Goal: Transaction & Acquisition: Subscribe to service/newsletter

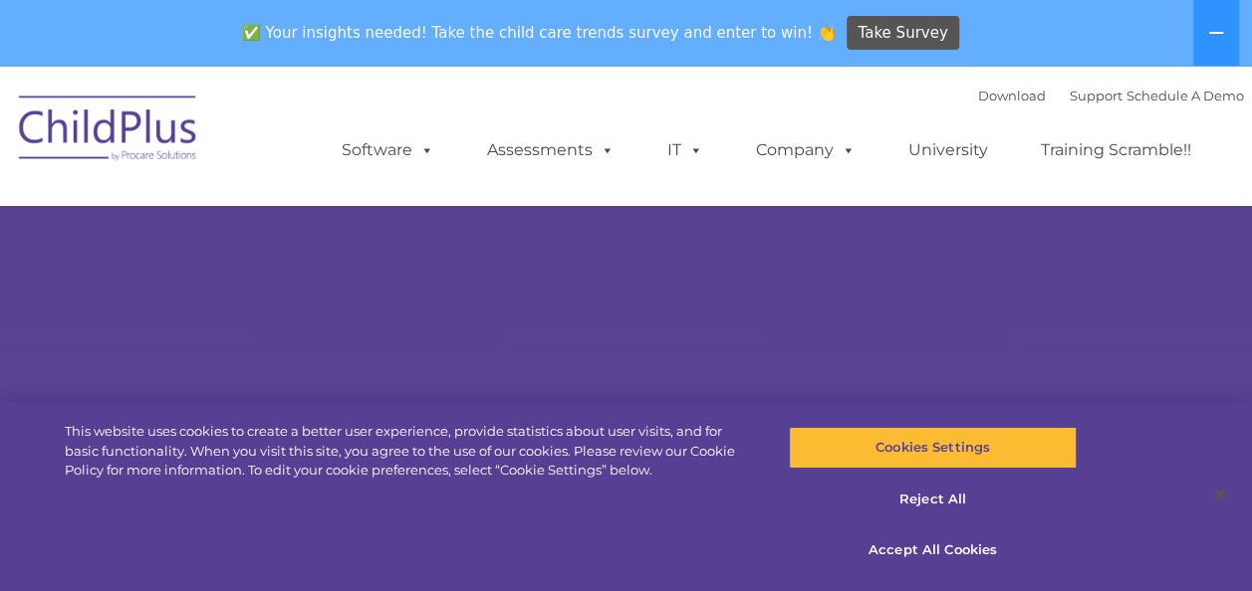
select select "MEDIUM"
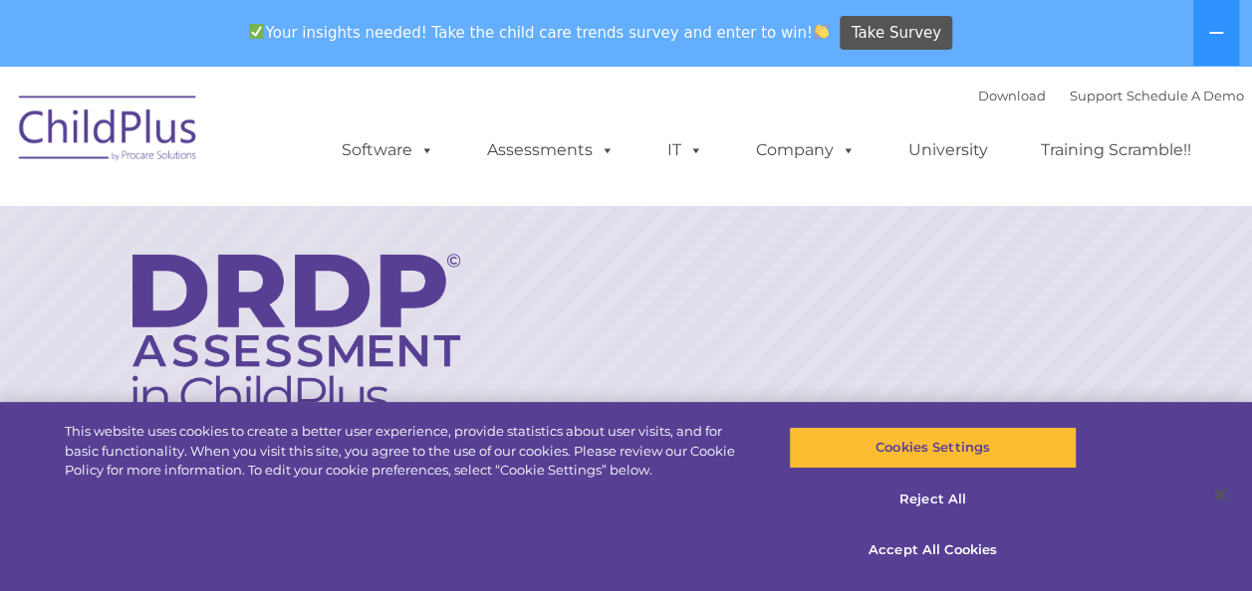
drag, startPoint x: 1154, startPoint y: 0, endPoint x: 159, endPoint y: 193, distance: 1013.4
click at [159, 193] on nav "Download Support | Schedule A Demo  MENU MENU Software ChildPlus: The original…" at bounding box center [626, 135] width 1252 height 139
drag, startPoint x: 564, startPoint y: 98, endPoint x: 451, endPoint y: 181, distance: 140.2
click at [451, 181] on ul "Software ChildPlus: The original and most widely-used Head Start data managemen…" at bounding box center [773, 151] width 942 height 80
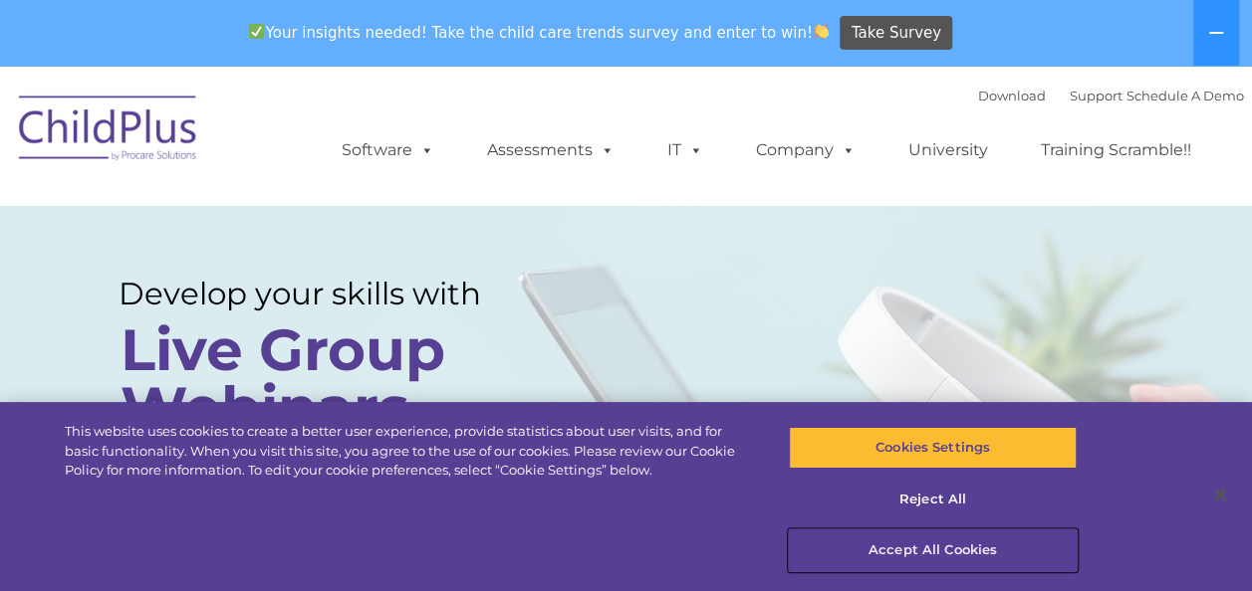
click at [916, 551] on button "Accept All Cookies" at bounding box center [933, 551] width 288 height 42
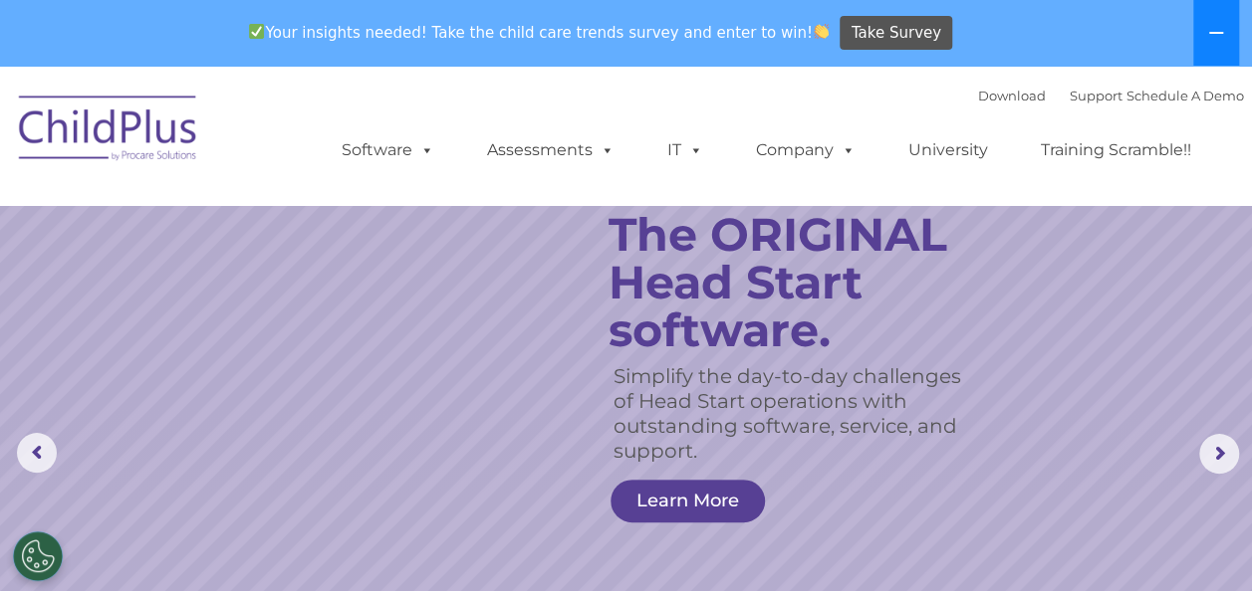
click at [1222, 26] on icon at bounding box center [1216, 33] width 16 height 16
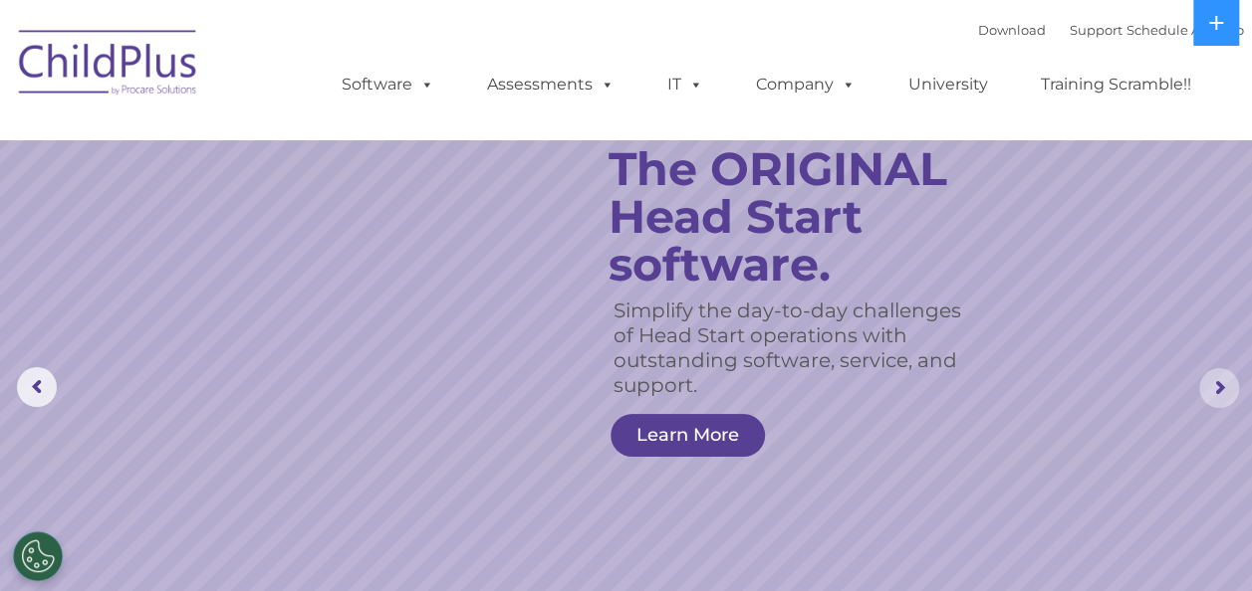
click at [1218, 372] on rs-arrow at bounding box center [1219, 388] width 40 height 40
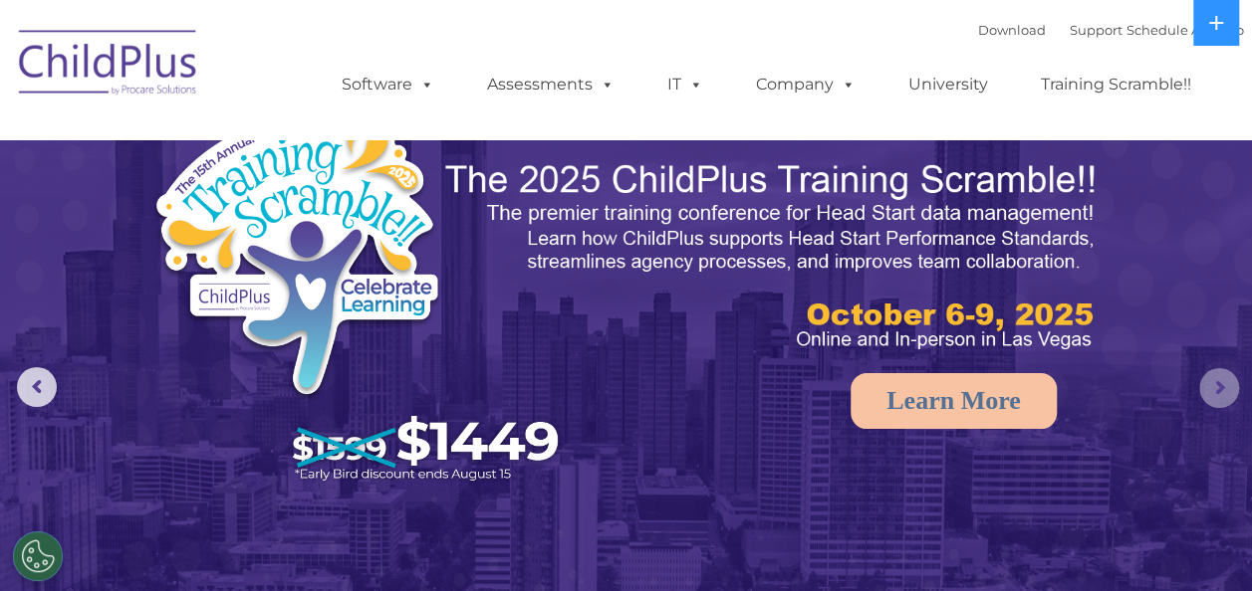
click at [1218, 372] on rs-arrow at bounding box center [1219, 388] width 40 height 40
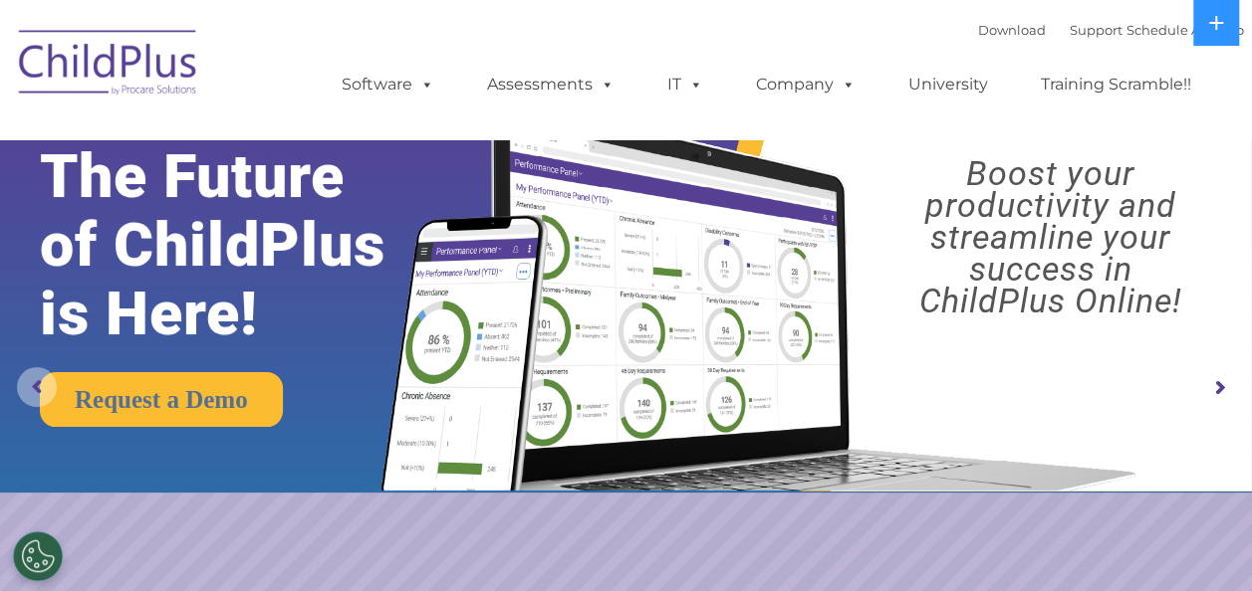
click at [23, 398] on rs-arrow at bounding box center [37, 387] width 40 height 40
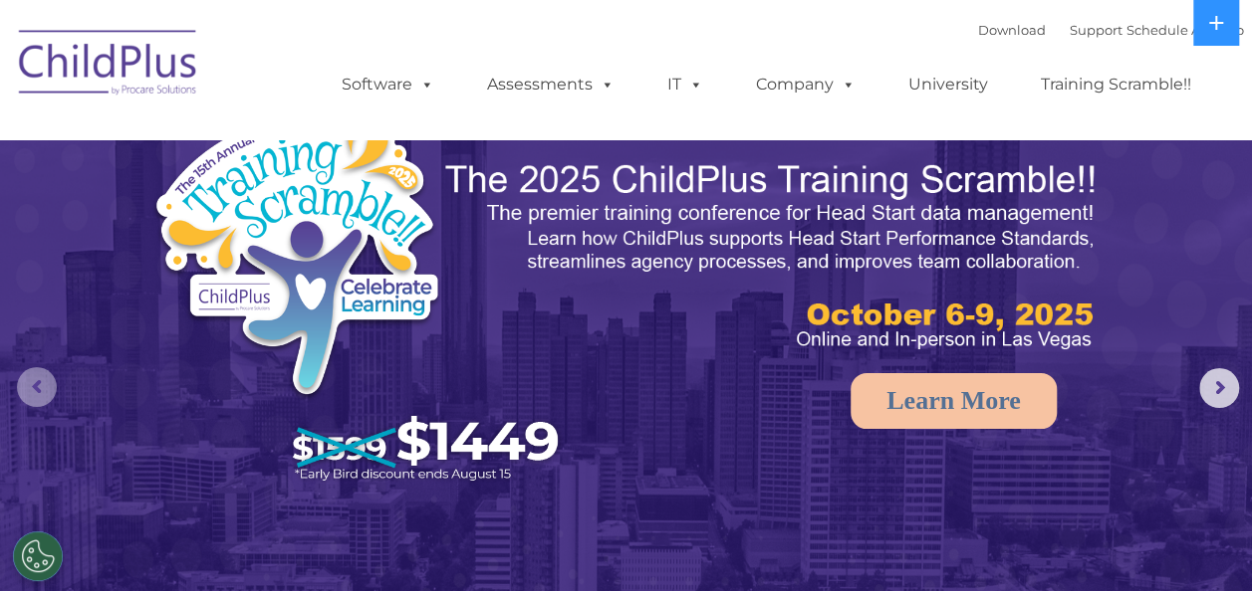
click at [23, 396] on rs-arrow at bounding box center [37, 387] width 40 height 40
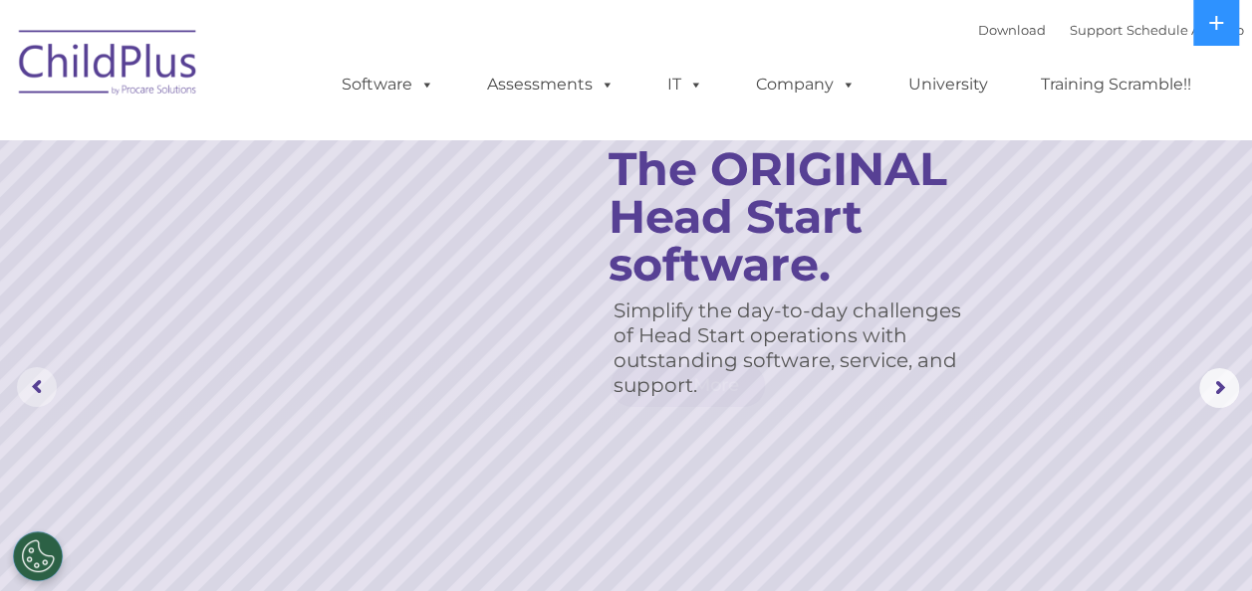
click at [23, 396] on rs-arrow at bounding box center [37, 387] width 40 height 40
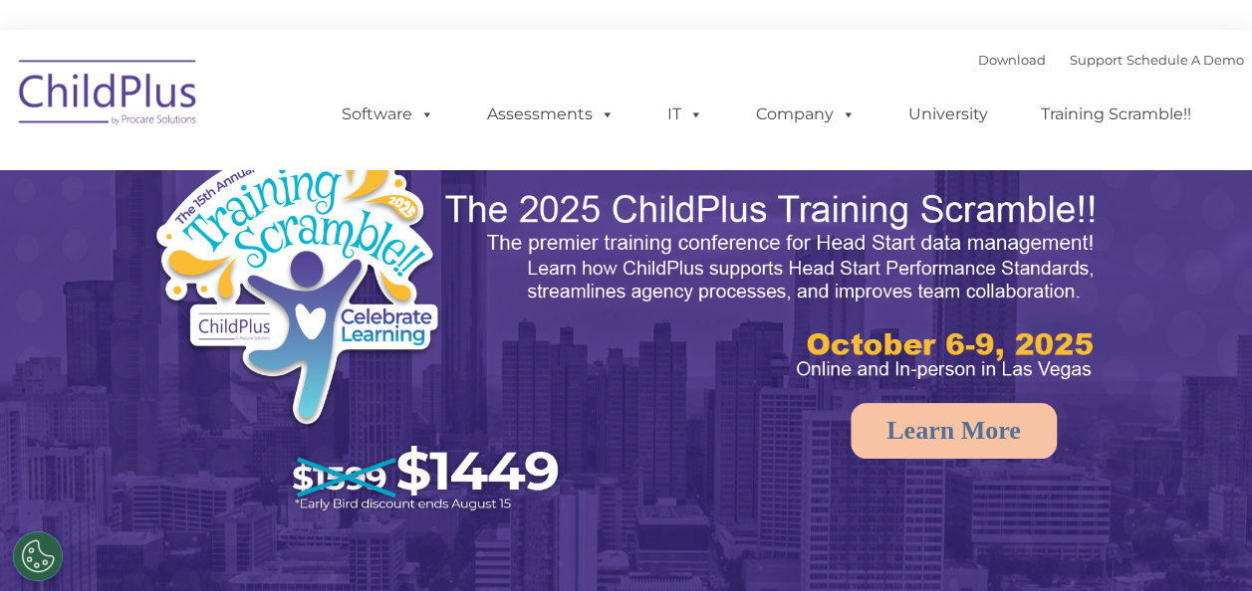
select select "MEDIUM"
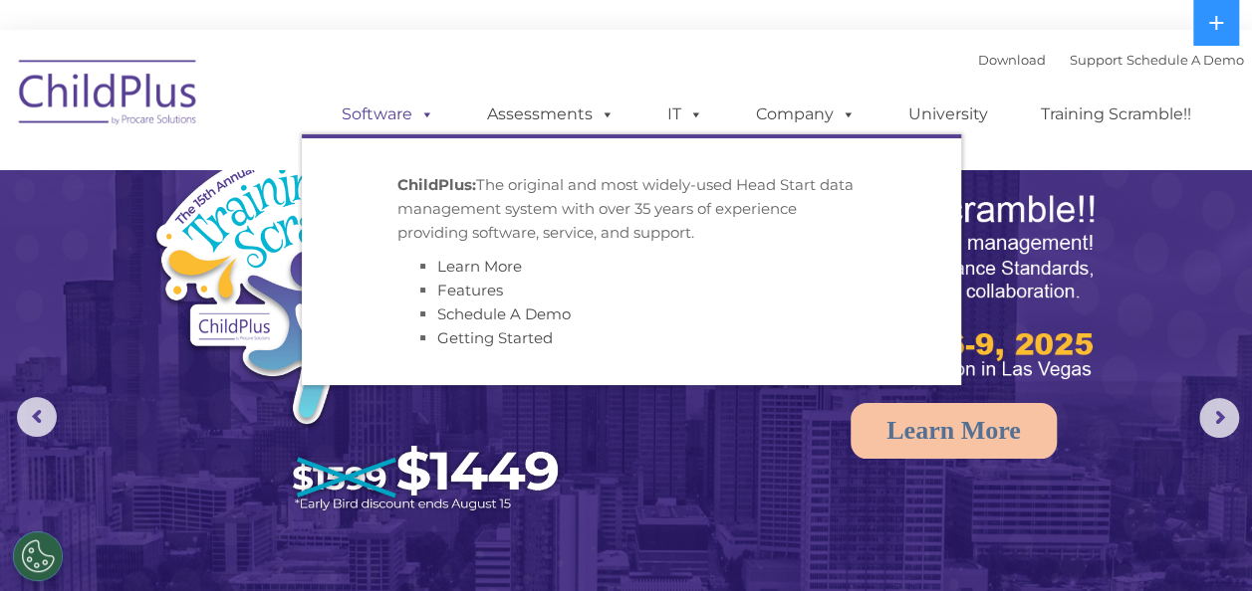
click at [405, 119] on link "Software" at bounding box center [388, 115] width 132 height 40
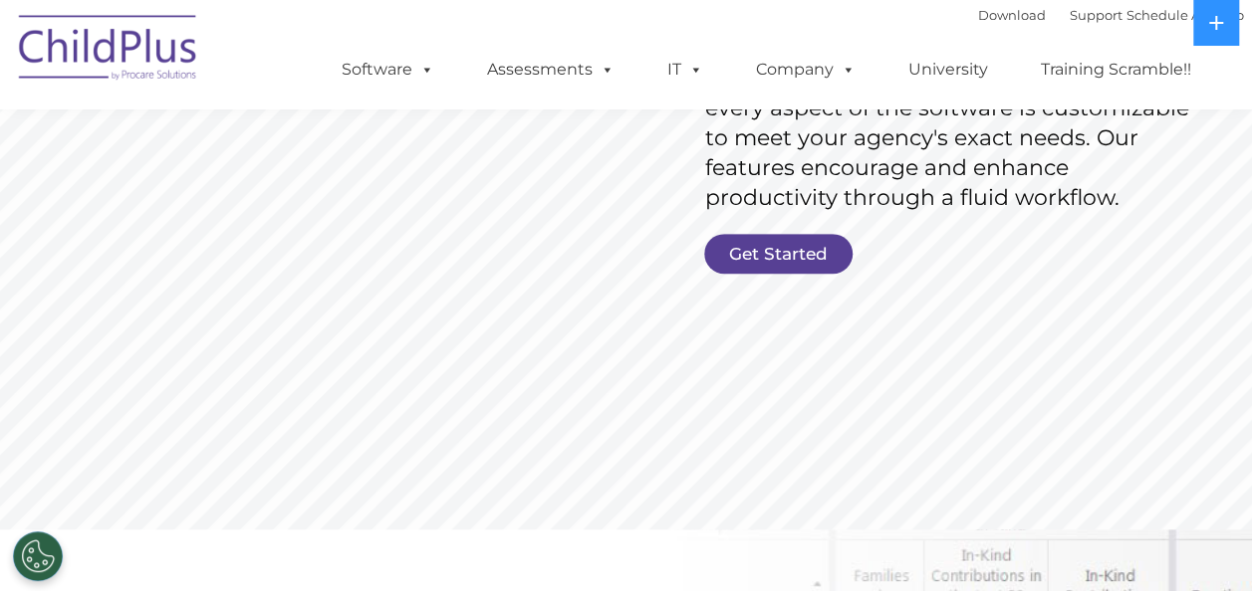
scroll to position [440, 0]
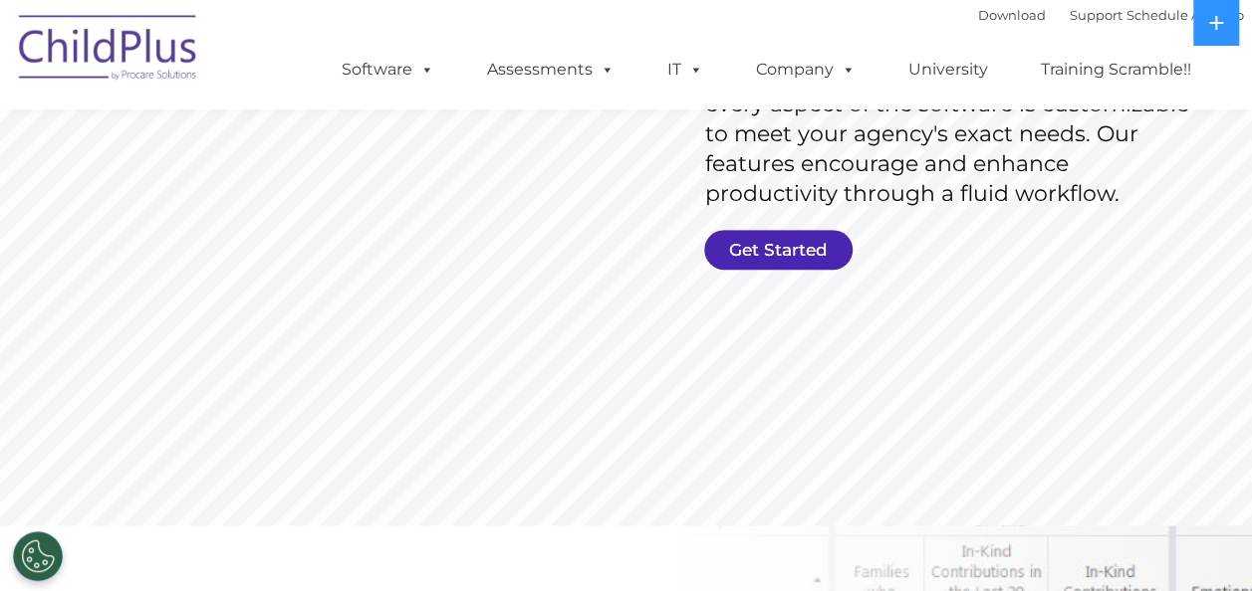
click at [788, 243] on link "Get Started" at bounding box center [778, 250] width 148 height 40
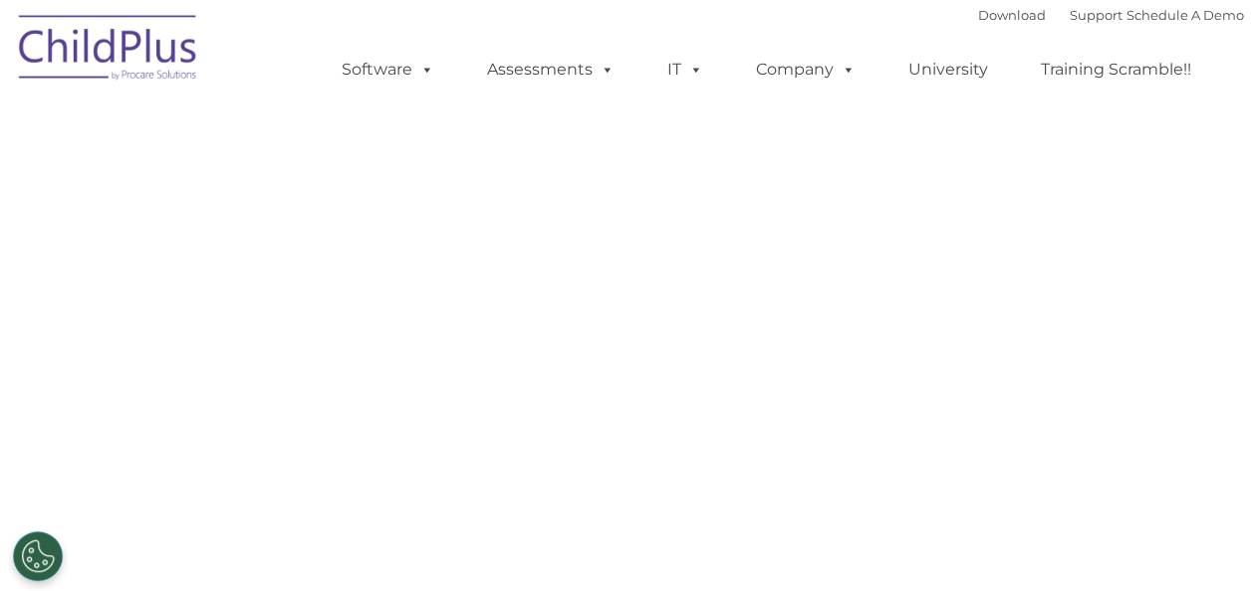
select select "MEDIUM"
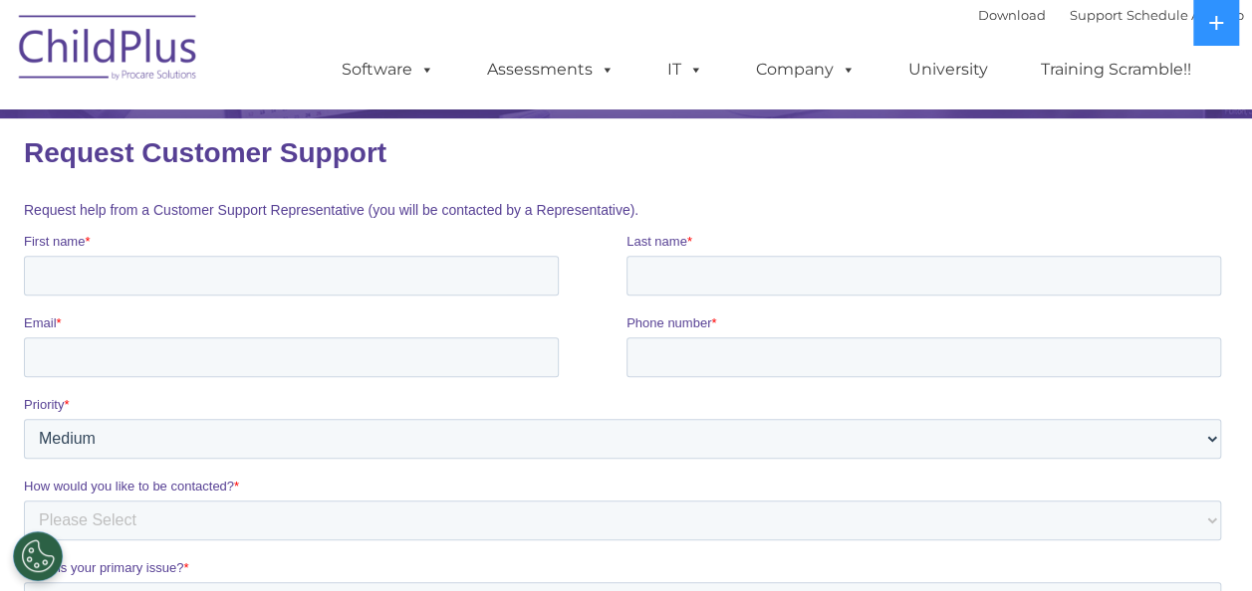
scroll to position [177, 0]
